Goal: Transaction & Acquisition: Purchase product/service

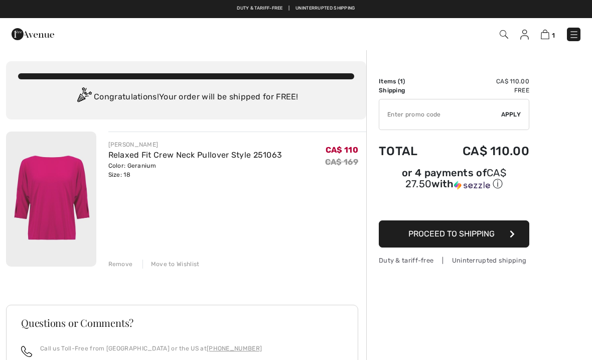
click at [471, 241] on button "Proceed to Shipping" at bounding box center [454, 233] width 151 height 27
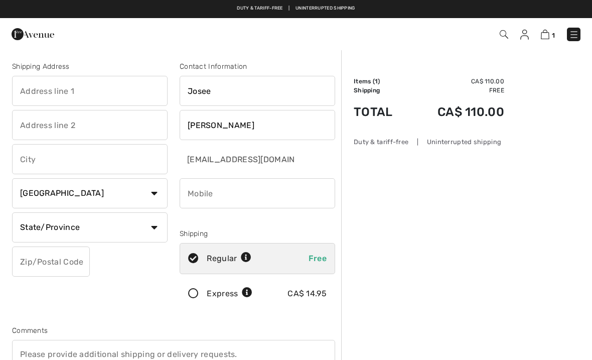
click at [35, 87] on input "text" at bounding box center [90, 91] width 156 height 30
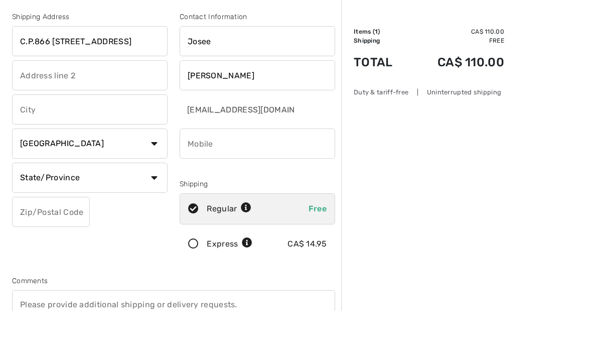
type input "C.P.866 1-83 8e rue"
click at [39, 144] on input "text" at bounding box center [90, 159] width 156 height 30
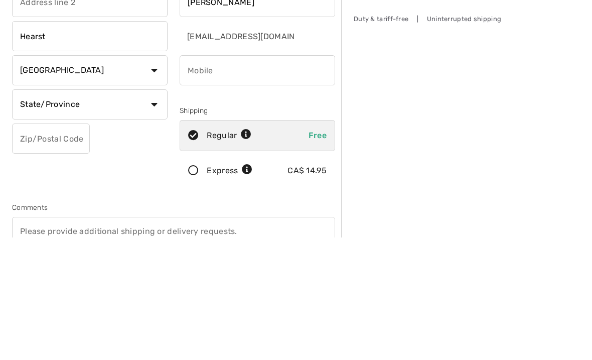
type input "Hearst"
click at [53, 212] on select "State/Province Alberta British Columbia Manitoba New Brunswick Newfoundland and…" at bounding box center [90, 227] width 156 height 30
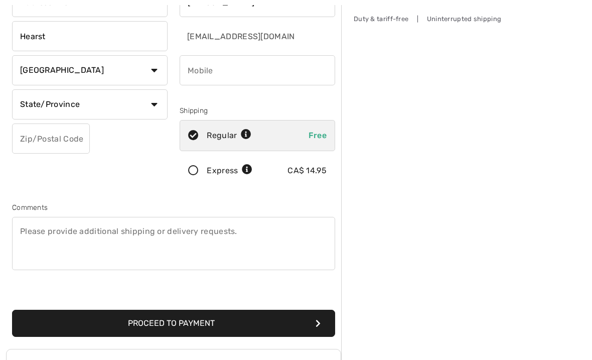
select select "ON"
click at [32, 139] on input "text" at bounding box center [51, 138] width 78 height 30
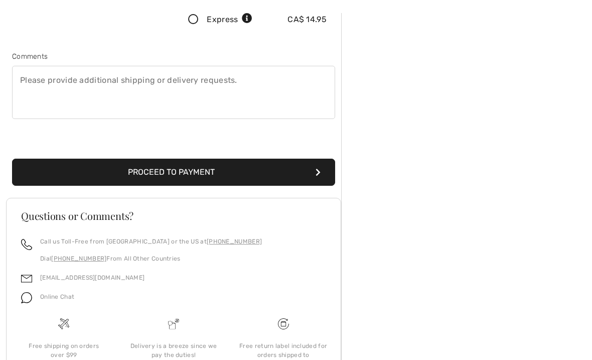
scroll to position [283, 0]
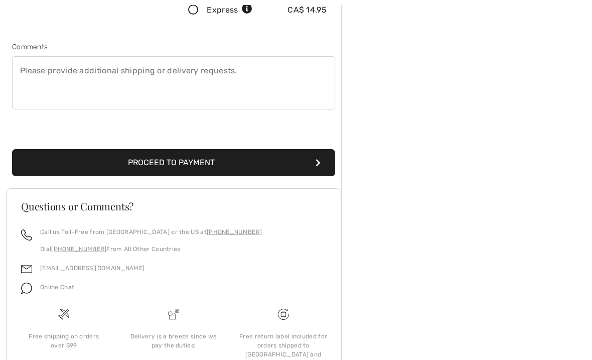
type input "P0L1N0"
click at [110, 165] on button "Proceed to Payment" at bounding box center [173, 163] width 323 height 27
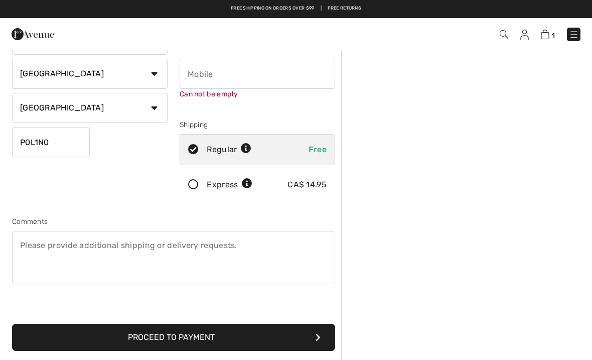
scroll to position [106, 0]
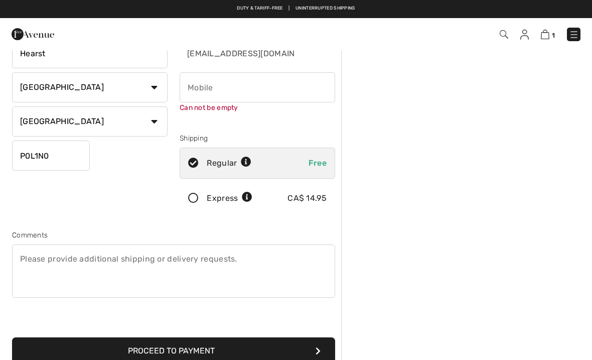
click at [222, 91] on input "phone" at bounding box center [258, 87] width 156 height 30
type input "7053623213"
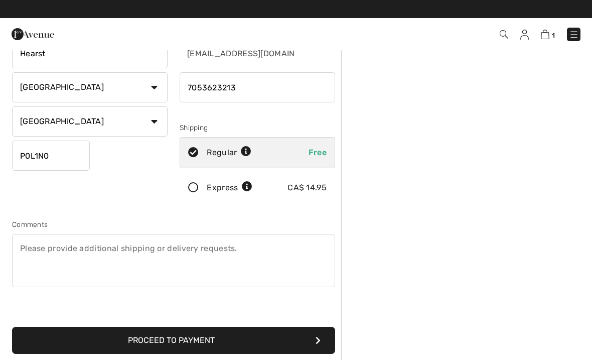
click at [142, 336] on button "Proceed to Payment" at bounding box center [173, 340] width 323 height 27
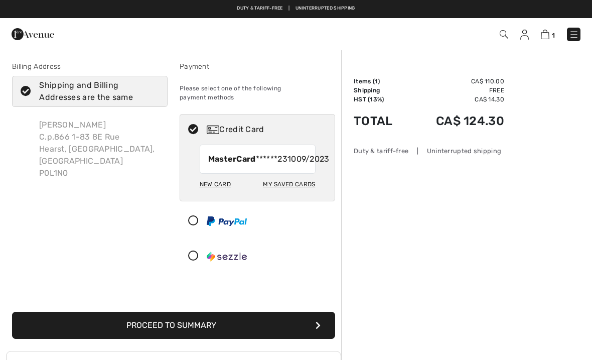
click at [308, 186] on div "My Saved Cards" at bounding box center [289, 184] width 52 height 17
radio input "true"
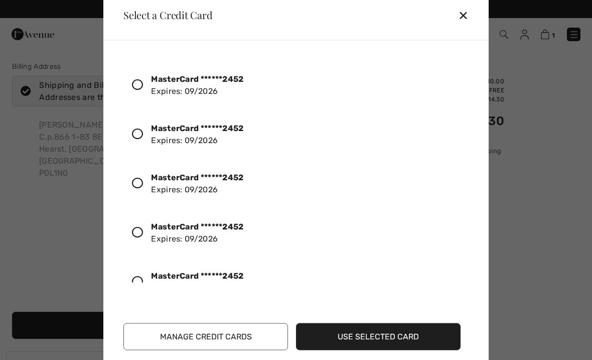
click at [137, 86] on icon at bounding box center [137, 84] width 11 height 11
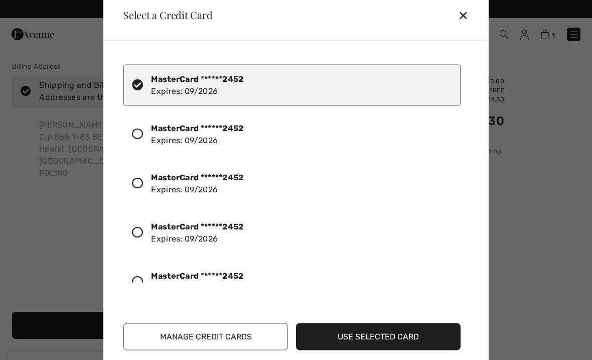
click at [386, 335] on button "Use Selected Card" at bounding box center [378, 336] width 165 height 27
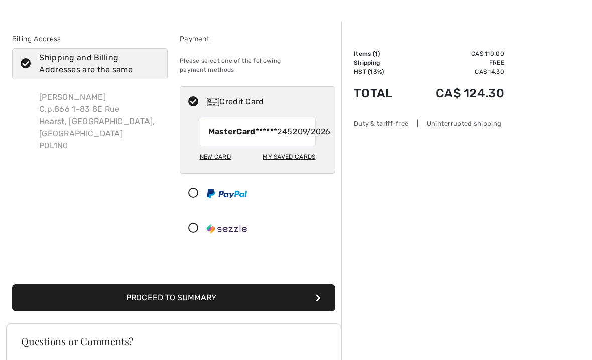
scroll to position [29, 0]
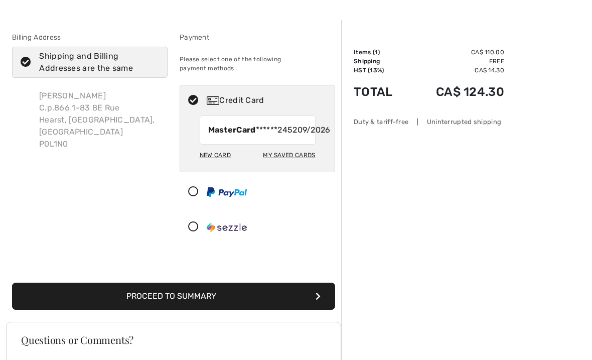
click at [135, 298] on button "Proceed to Summary" at bounding box center [173, 296] width 323 height 27
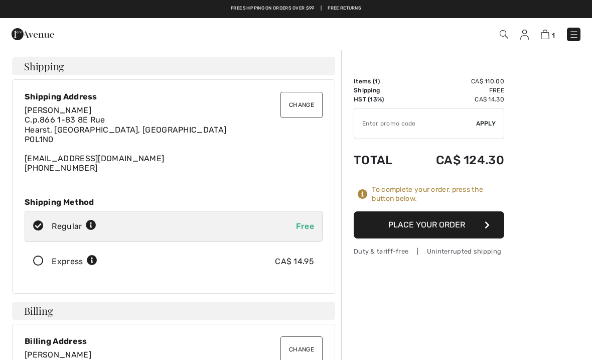
click at [447, 229] on button "Place Your Order" at bounding box center [429, 224] width 151 height 27
